Goal: Information Seeking & Learning: Find specific fact

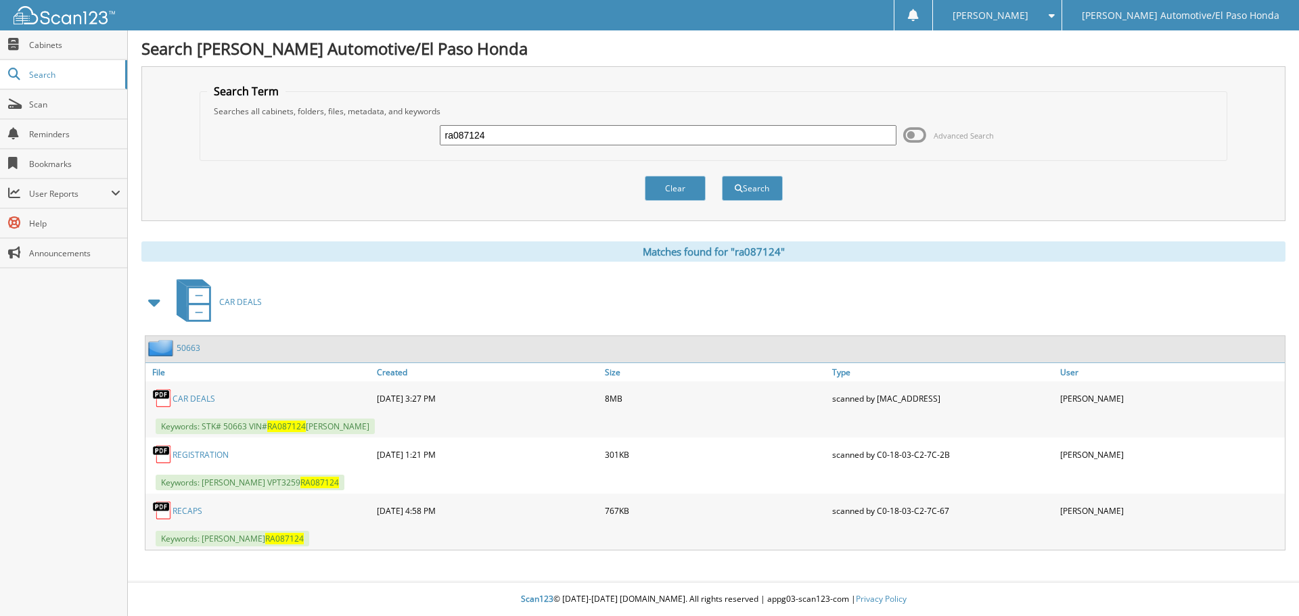
drag, startPoint x: 547, startPoint y: 131, endPoint x: 378, endPoint y: 111, distance: 170.2
click at [331, 91] on fieldset "Search Term Searches all cabinets, folders, files, metadata, and keywords ra087…" at bounding box center [714, 122] width 1028 height 77
type input "LL476585"
click at [743, 187] on button "Search" at bounding box center [752, 188] width 61 height 25
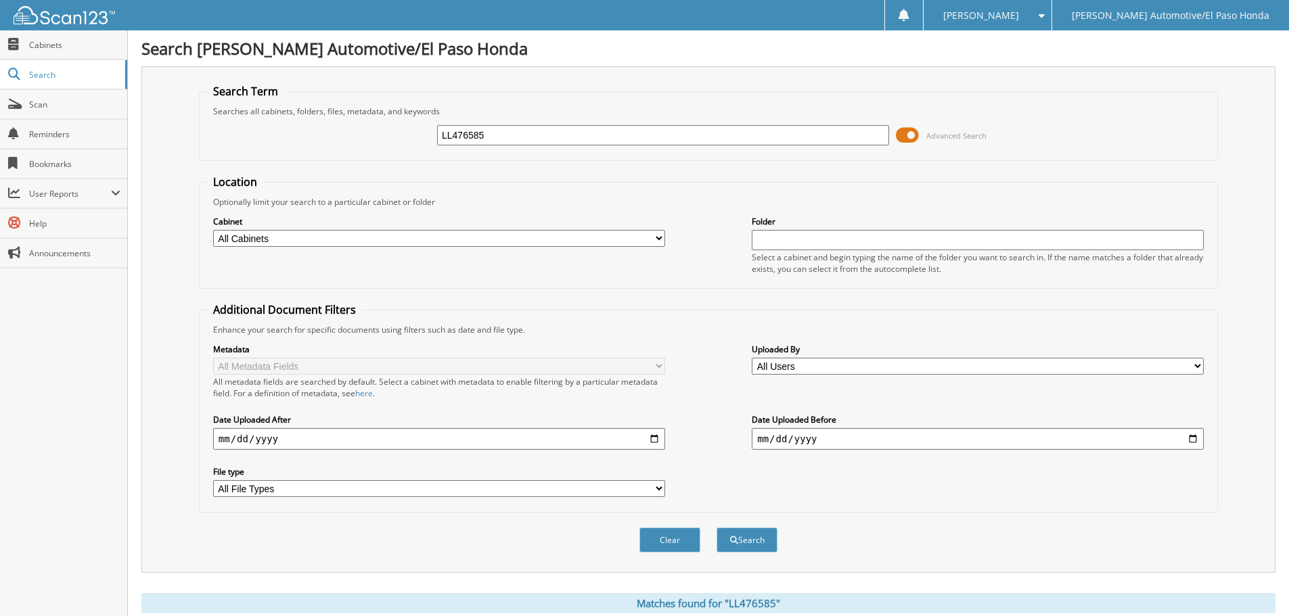
scroll to position [271, 0]
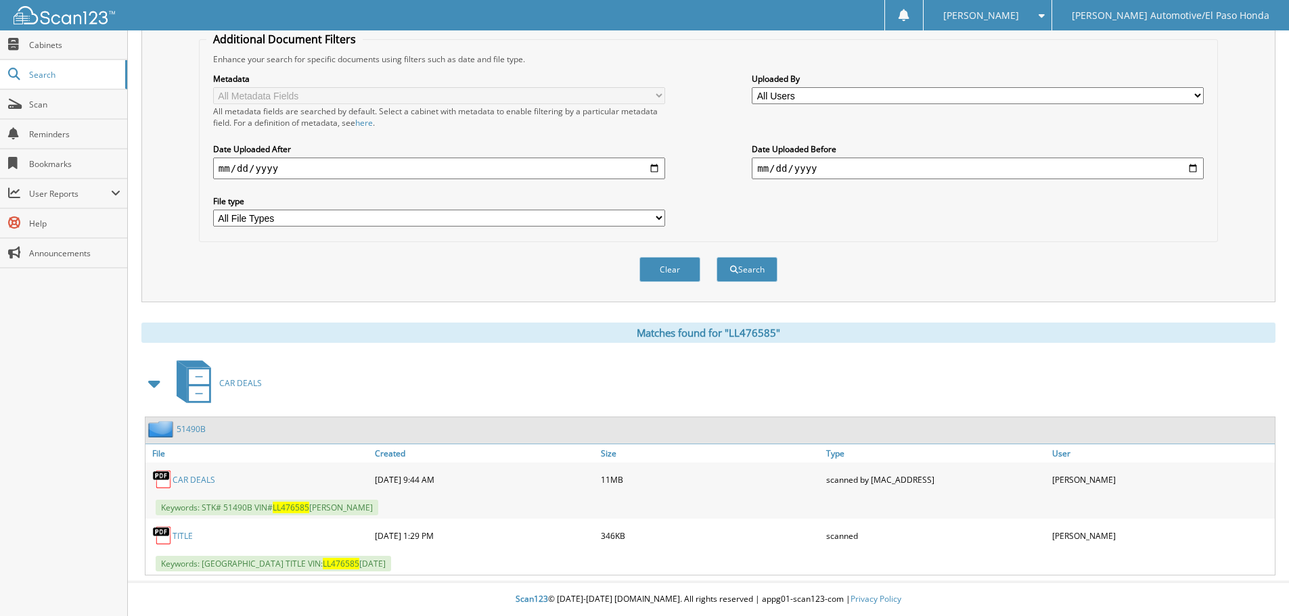
click at [195, 478] on link "CAR DEALS" at bounding box center [193, 479] width 43 height 11
